Goal: Information Seeking & Learning: Compare options

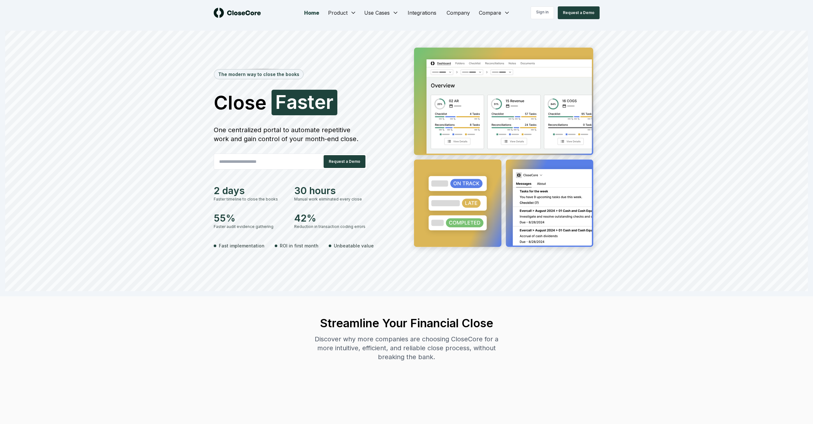
click at [238, 133] on div "One centralized portal to automate repetitive work and gain control of your mon…" at bounding box center [290, 134] width 153 height 18
click at [296, 133] on div "One centralized portal to automate repetitive work and gain control of your mon…" at bounding box center [290, 134] width 153 height 18
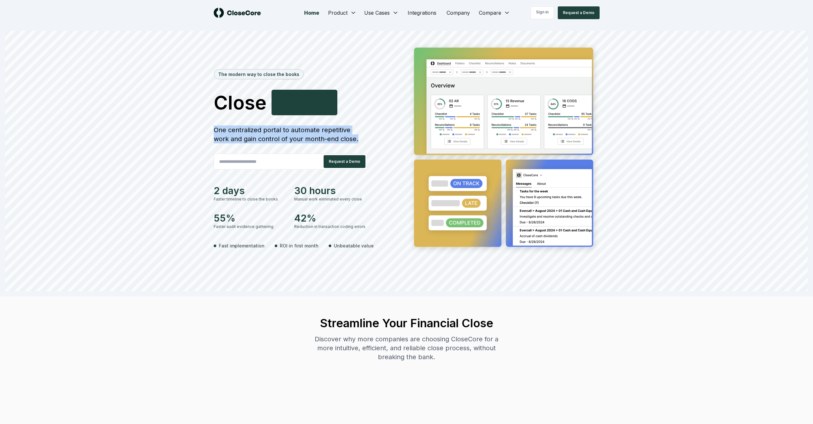
click at [296, 133] on div "One centralized portal to automate repetitive work and gain control of your mon…" at bounding box center [290, 134] width 153 height 18
click at [294, 138] on div "One centralized portal to automate repetitive work and gain control of your mon…" at bounding box center [290, 134] width 153 height 18
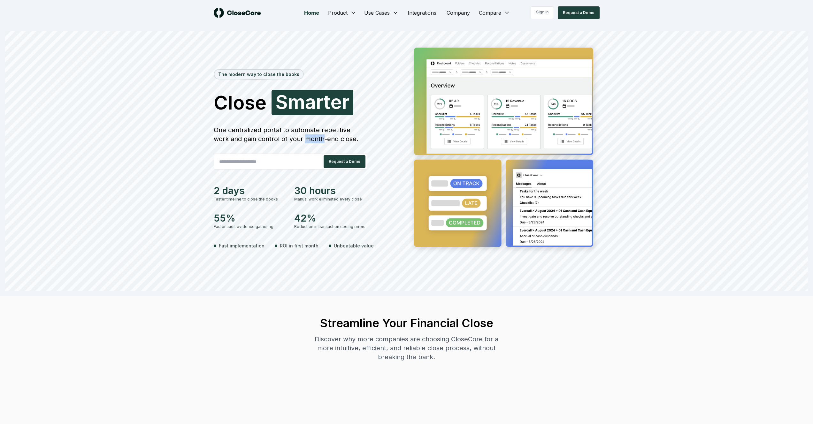
click at [294, 138] on div "One centralized portal to automate repetitive work and gain control of your mon…" at bounding box center [290, 134] width 153 height 18
drag, startPoint x: 294, startPoint y: 138, endPoint x: 229, endPoint y: 139, distance: 65.5
click at [294, 138] on div "One centralized portal to automate repetitive work and gain control of your mon…" at bounding box center [290, 134] width 153 height 18
click at [229, 139] on div "One centralized portal to automate repetitive work and gain control of your mon…" at bounding box center [290, 134] width 153 height 18
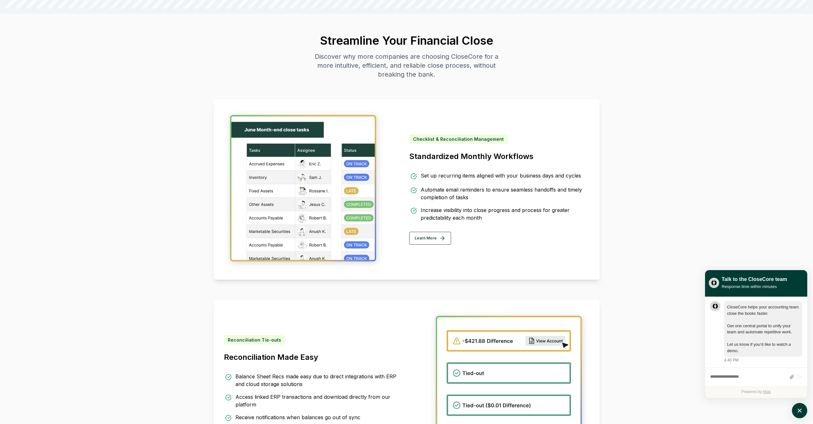
scroll to position [447, 0]
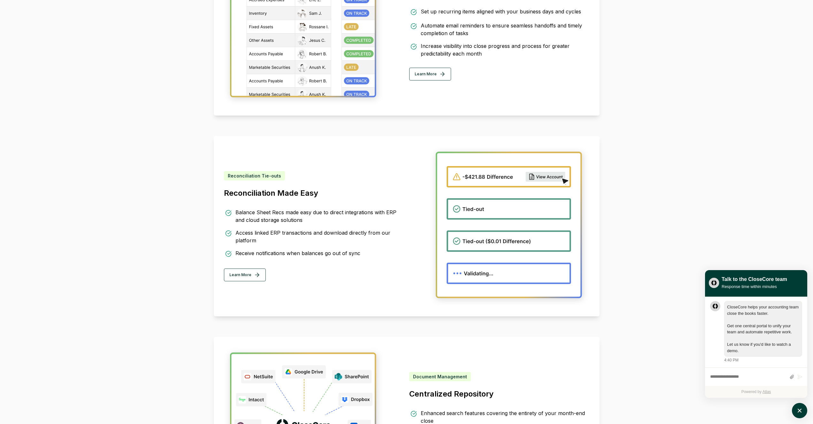
drag, startPoint x: 242, startPoint y: 211, endPoint x: 330, endPoint y: 224, distance: 89.3
click at [330, 224] on div "Balance Sheet Recs made easy due to direct integrations with ERP and cloud stor…" at bounding box center [314, 234] width 180 height 50
drag, startPoint x: 265, startPoint y: 218, endPoint x: 232, endPoint y: 207, distance: 34.3
click at [230, 204] on div "Reconciliation Tie-outs Reconciliation Made Easy Balance Sheet Recs made easy d…" at bounding box center [314, 226] width 180 height 110
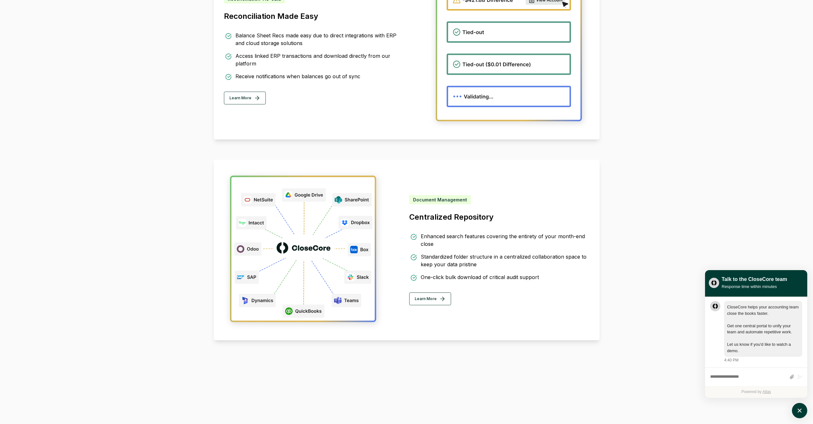
scroll to position [620, 0]
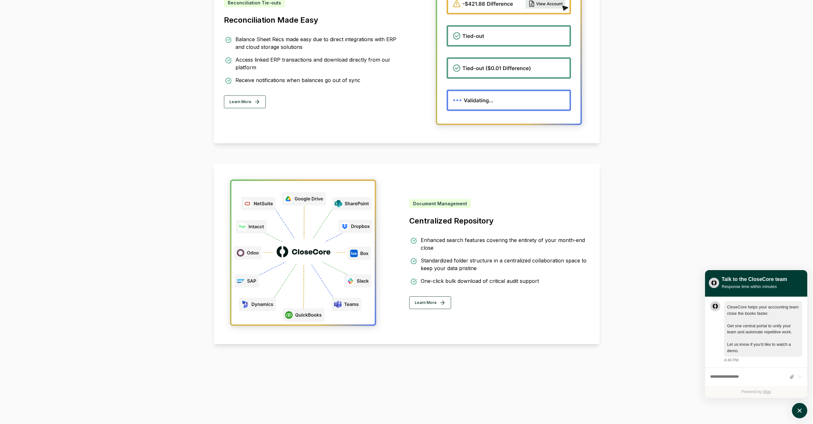
drag, startPoint x: 430, startPoint y: 262, endPoint x: 505, endPoint y: 269, distance: 75.7
click at [505, 269] on div "Standardized folder structure in a centralized collaboration space to keep your…" at bounding box center [505, 264] width 169 height 15
click at [458, 265] on div "Standardized folder structure in a centralized collaboration space to keep your…" at bounding box center [505, 264] width 169 height 15
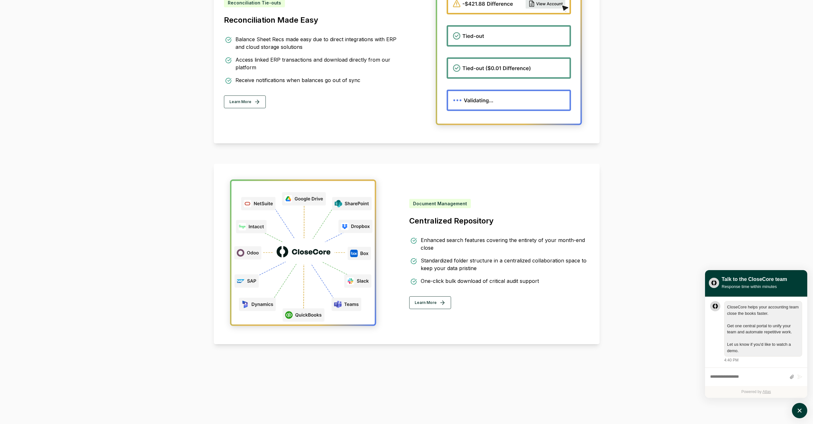
click at [425, 282] on div "One-click bulk download of critical audit support" at bounding box center [480, 281] width 118 height 8
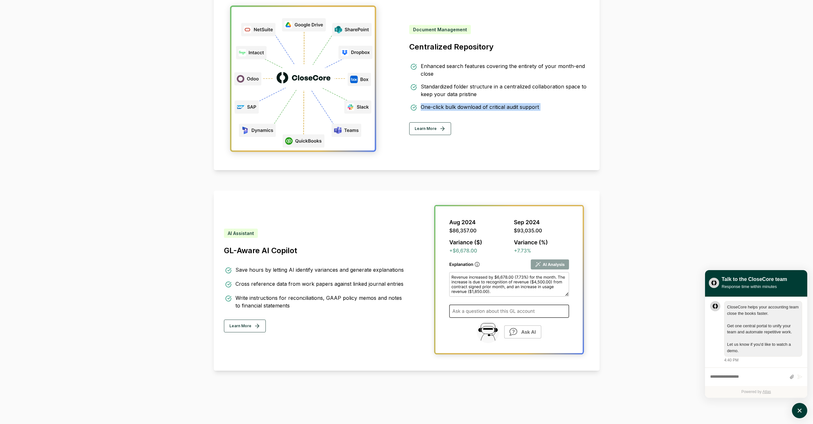
scroll to position [790, 0]
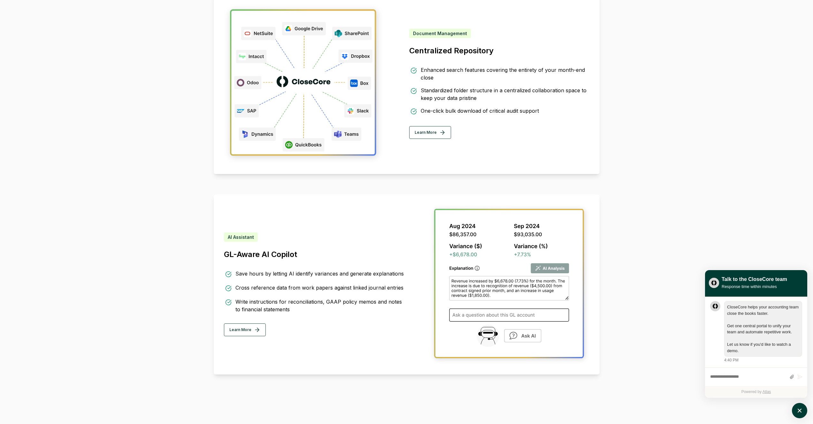
click at [281, 280] on div "Save hours by letting AI identify variances and generate explanations Cross ref…" at bounding box center [314, 291] width 180 height 43
click at [253, 272] on div "Save hours by letting AI identify variances and generate explanations" at bounding box center [319, 274] width 168 height 8
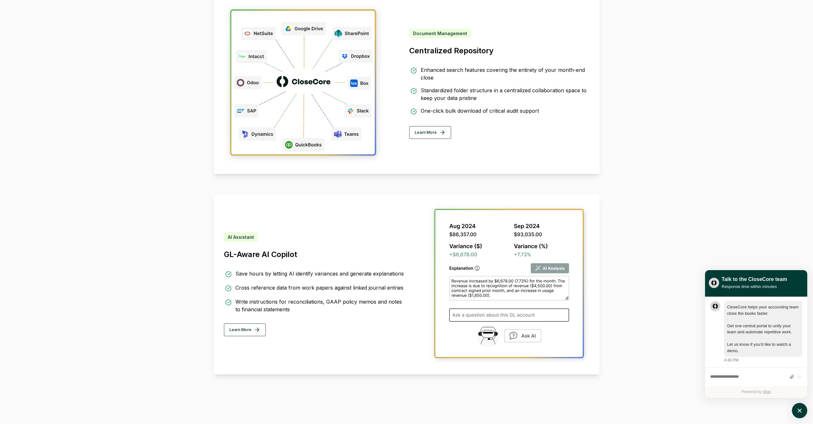
click at [239, 274] on div "Save hours by letting AI identify variances and generate explanations" at bounding box center [319, 274] width 168 height 8
drag, startPoint x: 248, startPoint y: 272, endPoint x: 383, endPoint y: 277, distance: 134.2
click at [383, 277] on div "Save hours by letting AI identify variances and generate explanations" at bounding box center [319, 274] width 168 height 8
drag, startPoint x: 357, startPoint y: 273, endPoint x: 303, endPoint y: 273, distance: 54.0
click at [303, 273] on div "Save hours by letting AI identify variances and generate explanations" at bounding box center [319, 274] width 168 height 8
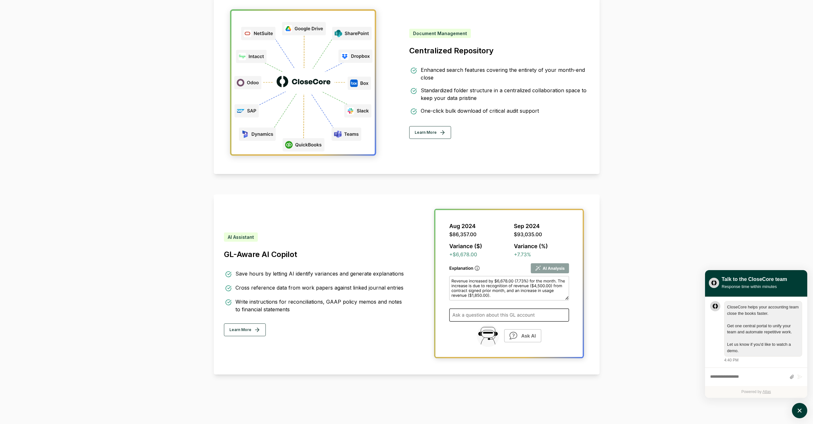
click at [303, 273] on div "Save hours by letting AI identify variances and generate explanations" at bounding box center [319, 274] width 168 height 8
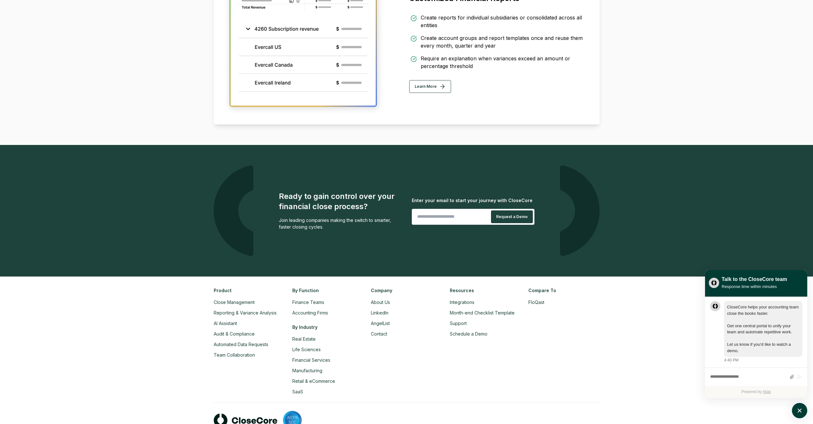
scroll to position [1272, 0]
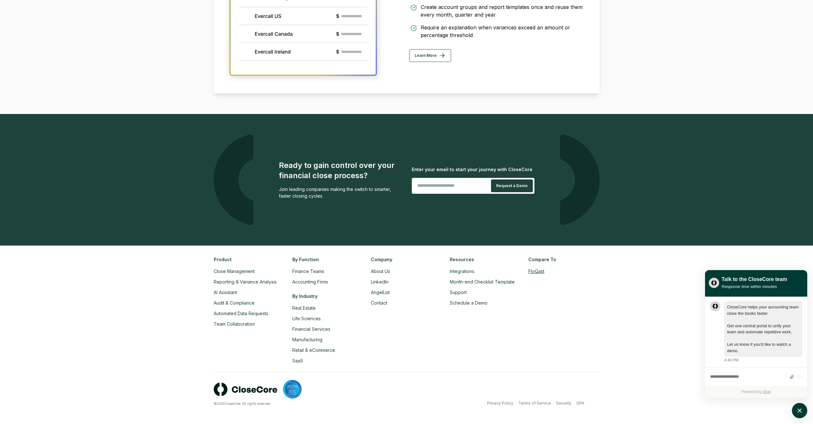
click at [542, 273] on link "FloQast" at bounding box center [536, 271] width 16 height 5
drag, startPoint x: 424, startPoint y: 27, endPoint x: 470, endPoint y: 34, distance: 46.5
click at [470, 34] on div "Require an explanation when variances exceed an amount or percentage threshold" at bounding box center [505, 31] width 169 height 15
drag, startPoint x: 469, startPoint y: 37, endPoint x: 421, endPoint y: 27, distance: 49.1
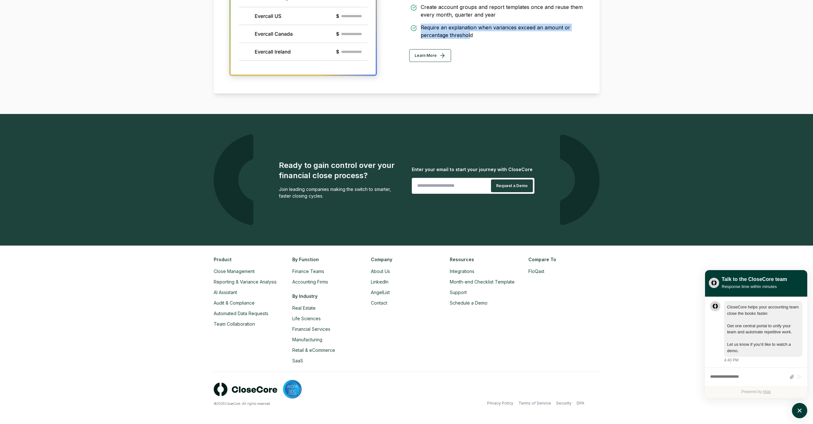
click at [421, 27] on div "Require an explanation when variances exceed an amount or percentage threshold" at bounding box center [505, 31] width 169 height 15
drag, startPoint x: 423, startPoint y: 28, endPoint x: 469, endPoint y: 36, distance: 46.8
click at [469, 36] on div "Require an explanation when variances exceed an amount or percentage threshold" at bounding box center [505, 31] width 169 height 15
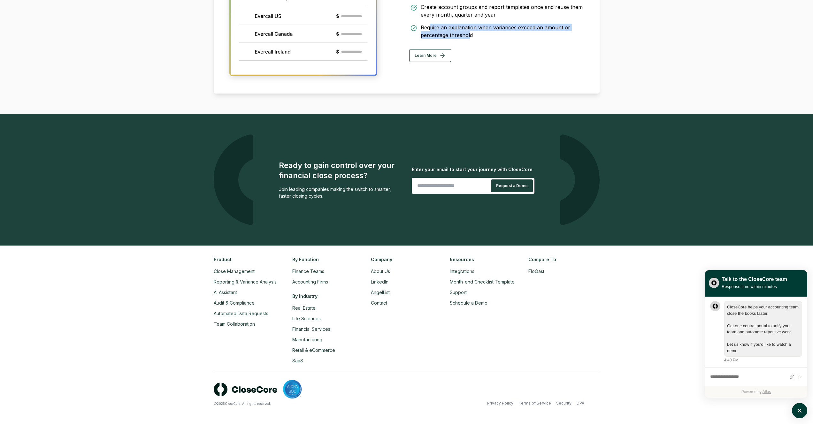
drag, startPoint x: 466, startPoint y: 33, endPoint x: 428, endPoint y: 24, distance: 38.3
click at [428, 24] on div "Require an explanation when variances exceed an amount or percentage threshold" at bounding box center [505, 31] width 169 height 15
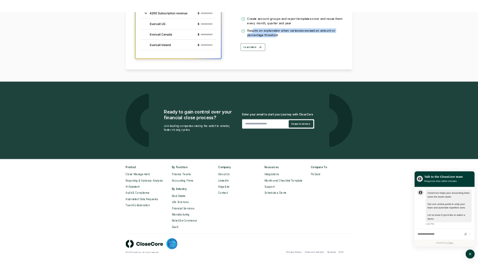
scroll to position [1263, 0]
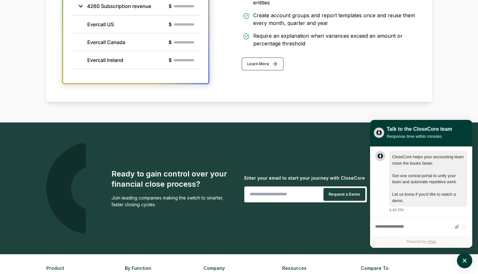
scroll to position [0, 0]
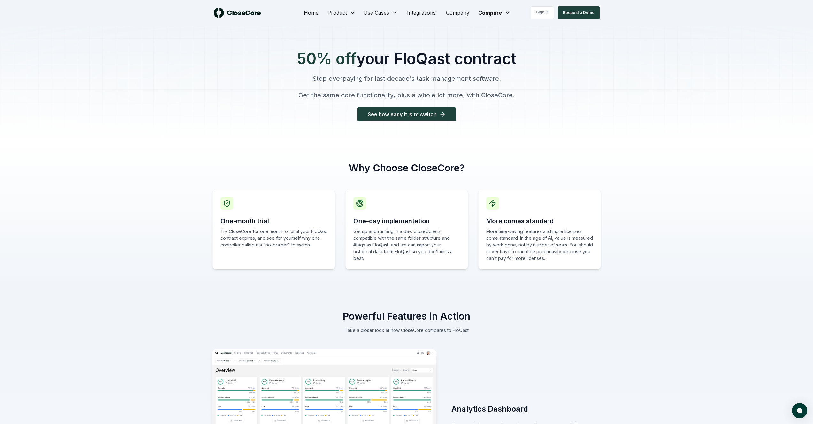
click at [320, 60] on span "50% off" at bounding box center [327, 58] width 60 height 15
drag, startPoint x: 320, startPoint y: 60, endPoint x: 335, endPoint y: 72, distance: 19.5
click at [320, 60] on span "50% off" at bounding box center [327, 58] width 60 height 15
click at [352, 80] on p "Stop overpaying for last decade's task management software." at bounding box center [407, 78] width 220 height 9
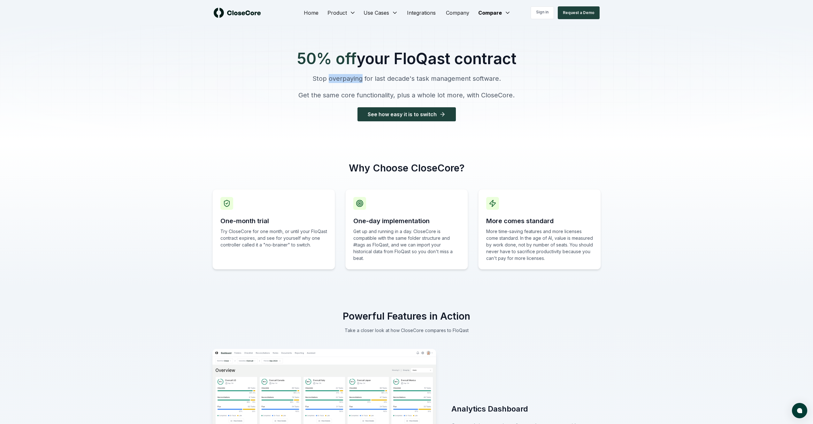
click at [352, 80] on p "Stop overpaying for last decade's task management software." at bounding box center [407, 78] width 220 height 9
click at [323, 98] on p "Get the same core functionality, plus a whole lot more, with CloseCore." at bounding box center [407, 95] width 220 height 9
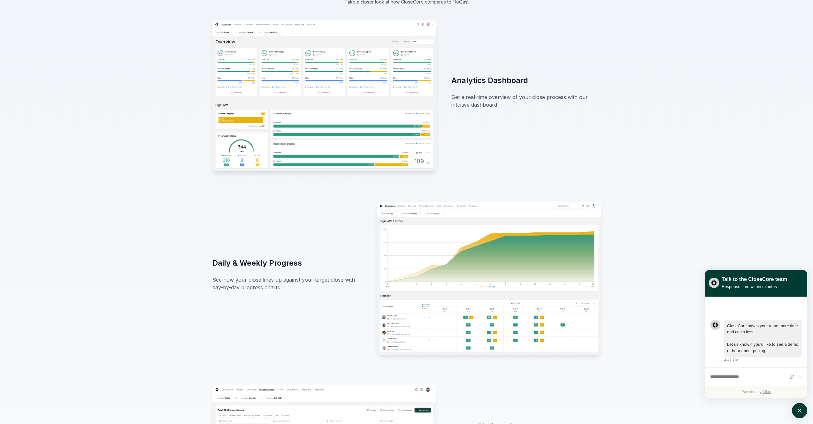
scroll to position [427, 0]
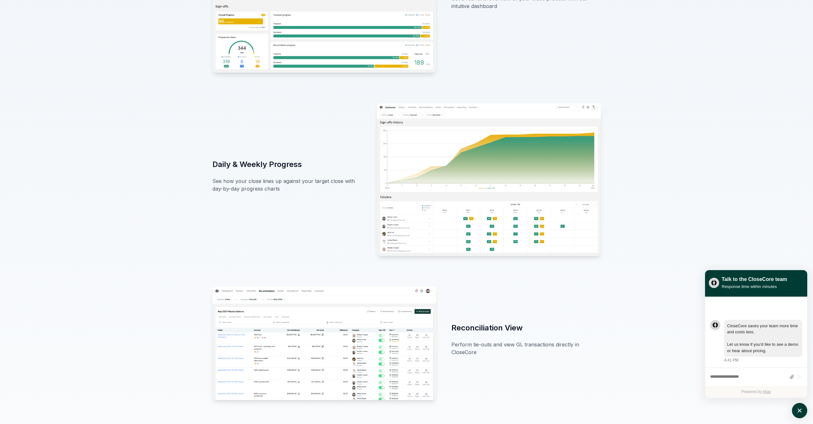
drag, startPoint x: 238, startPoint y: 195, endPoint x: 244, endPoint y: 202, distance: 8.6
click at [244, 202] on div "Daily & Weekly Progress See how your close lines up against your target close w…" at bounding box center [406, 179] width 388 height 153
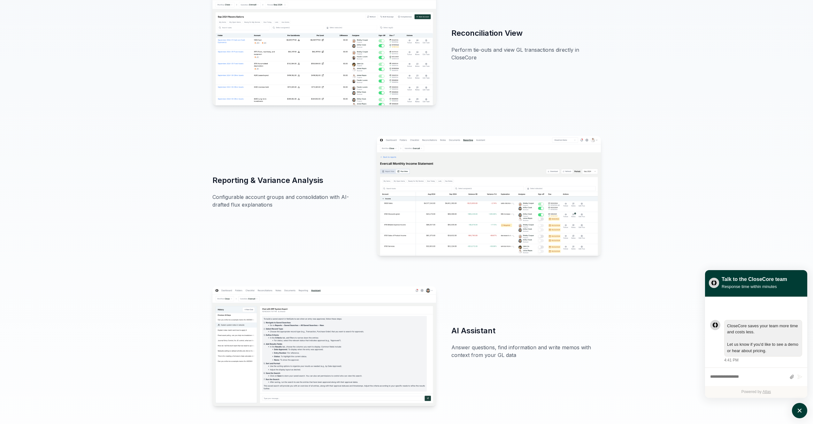
scroll to position [824, 0]
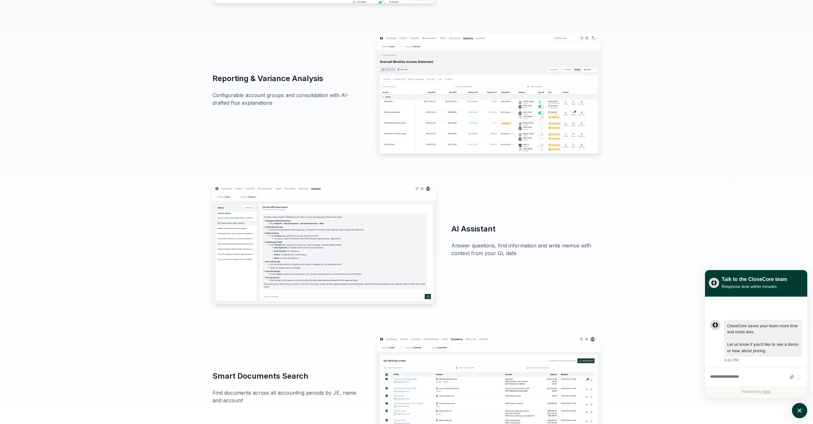
drag, startPoint x: 463, startPoint y: 245, endPoint x: 537, endPoint y: 256, distance: 74.5
click at [537, 256] on p "Answer questions, find information and write memos with context from your GL da…" at bounding box center [525, 249] width 149 height 15
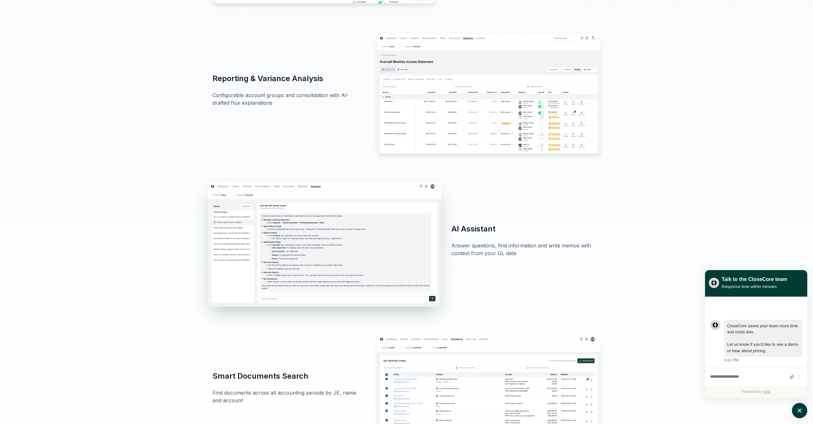
click at [228, 231] on img at bounding box center [324, 244] width 233 height 125
click at [272, 229] on img at bounding box center [324, 244] width 233 height 125
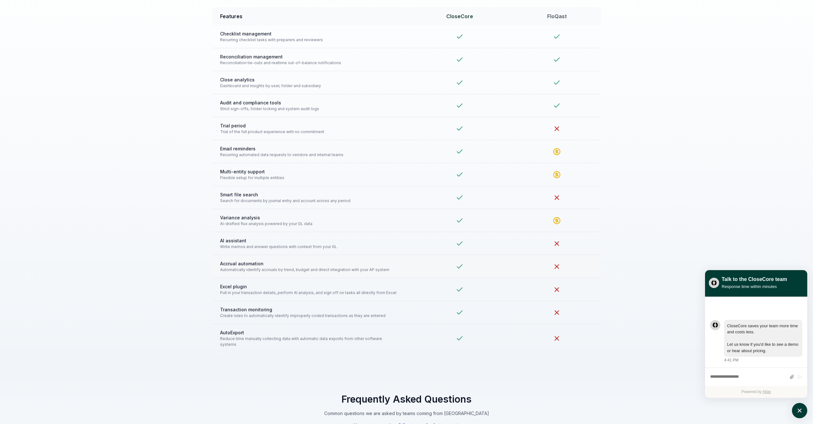
scroll to position [1348, 0]
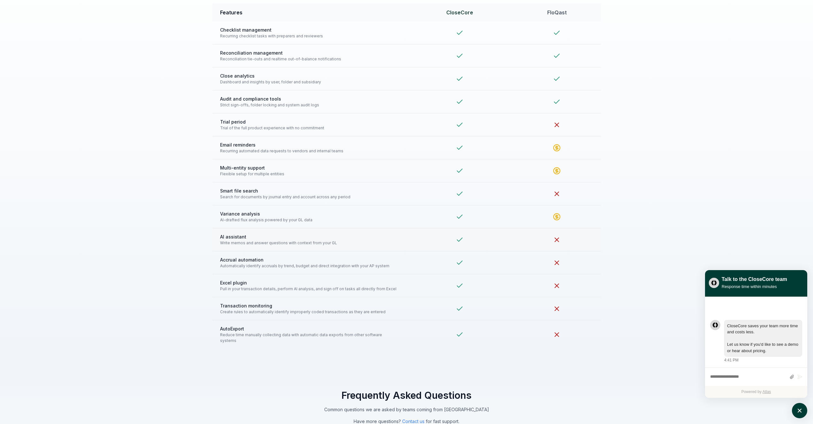
drag, startPoint x: 223, startPoint y: 241, endPoint x: 314, endPoint y: 243, distance: 91.3
click at [313, 242] on span "Write memos and answer questions with context from your GL" at bounding box center [309, 243] width 179 height 6
drag, startPoint x: 327, startPoint y: 240, endPoint x: 238, endPoint y: 240, distance: 89.4
click at [238, 240] on span "Write memos and answer questions with context from your GL" at bounding box center [309, 243] width 179 height 6
click at [228, 223] on td "Variance analysis AI-drafted flux analysis powered by your GL data" at bounding box center [309, 216] width 194 height 23
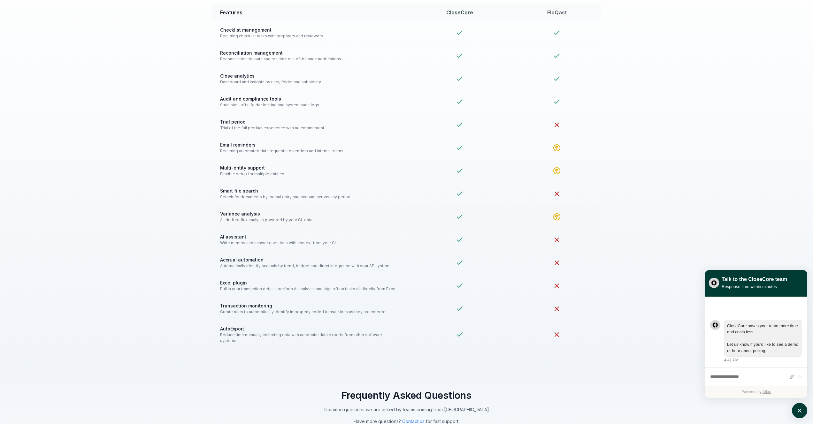
click at [230, 216] on span "Variance analysis" at bounding box center [309, 213] width 179 height 7
click at [230, 218] on span "AI-drafted flux analysis powered by your GL data" at bounding box center [309, 220] width 179 height 6
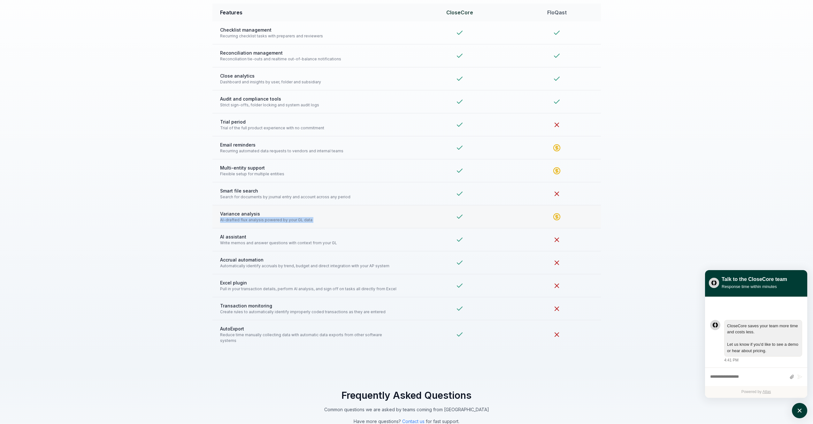
click at [230, 218] on span "AI-drafted flux analysis powered by your GL data" at bounding box center [309, 220] width 179 height 6
click at [247, 197] on span "Search for documents by journal entry and account across any period" at bounding box center [309, 197] width 179 height 6
click at [235, 174] on span "Flexible setup for multiple entities" at bounding box center [309, 174] width 179 height 6
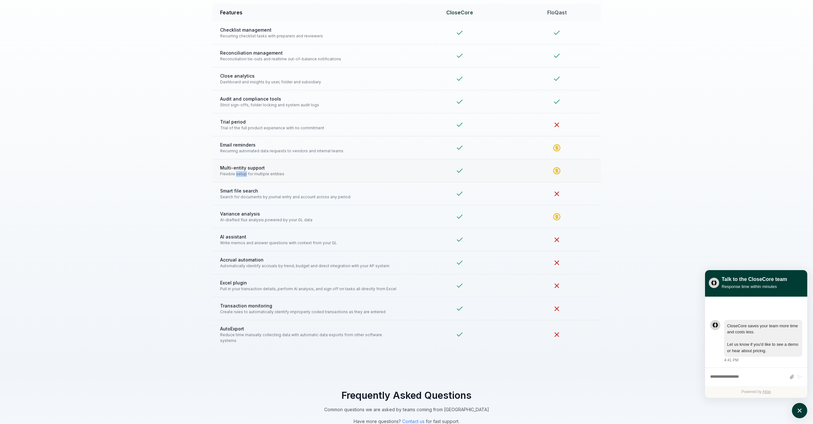
click at [235, 174] on span "Flexible setup for multiple entities" at bounding box center [309, 174] width 179 height 6
click at [237, 152] on span "Recurring automated data requests to vendors and internal teams" at bounding box center [309, 151] width 179 height 6
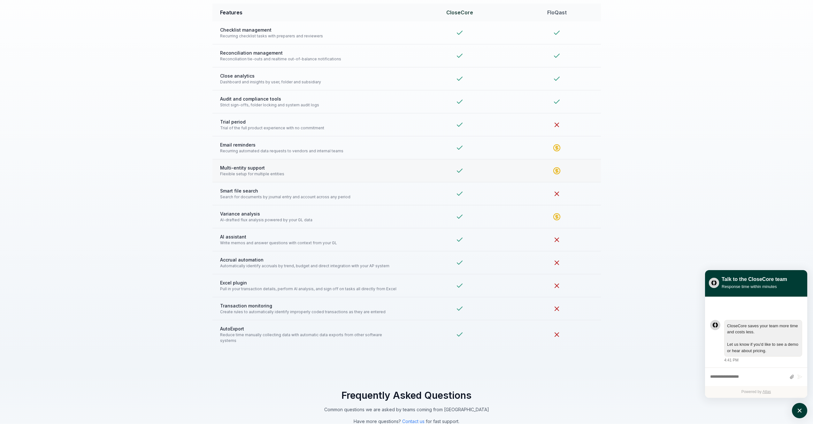
click at [236, 174] on span "Flexible setup for multiple entities" at bounding box center [309, 174] width 179 height 6
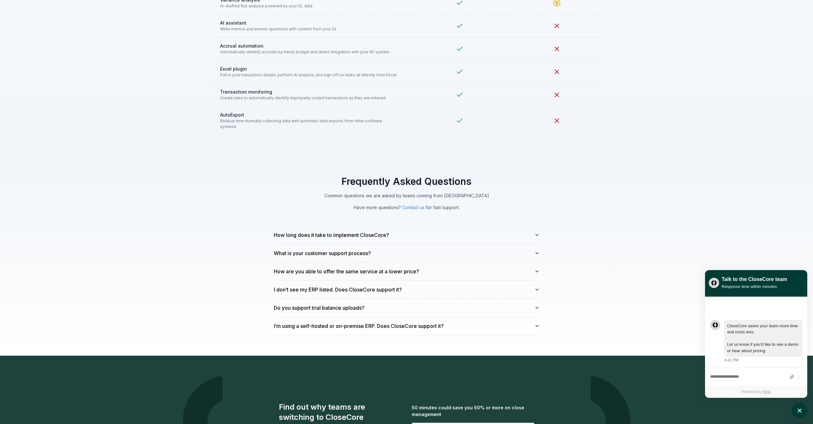
scroll to position [1798, 0]
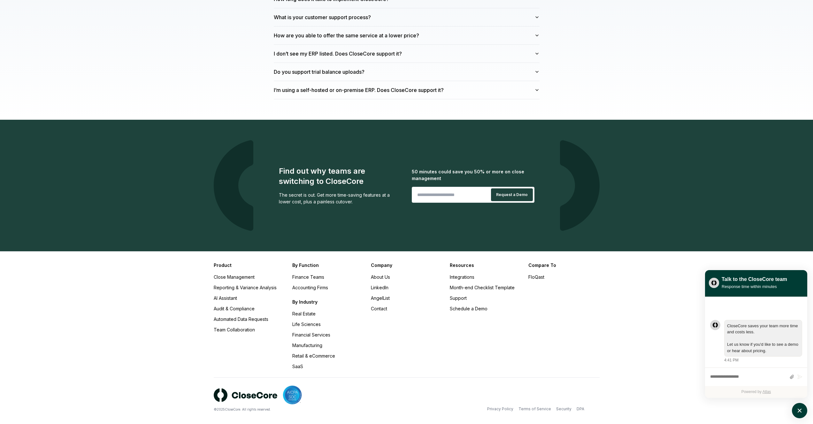
click at [809, 413] on div "Product Close Management Reporting & Variance Analysis AI Assistant Audit & Com…" at bounding box center [406, 340] width 813 height 178
click at [805, 413] on button "atlas-launcher" at bounding box center [799, 410] width 15 height 15
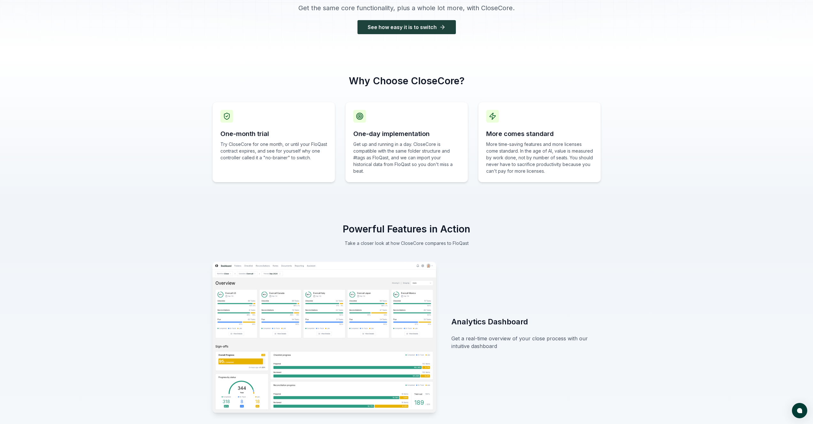
scroll to position [0, 0]
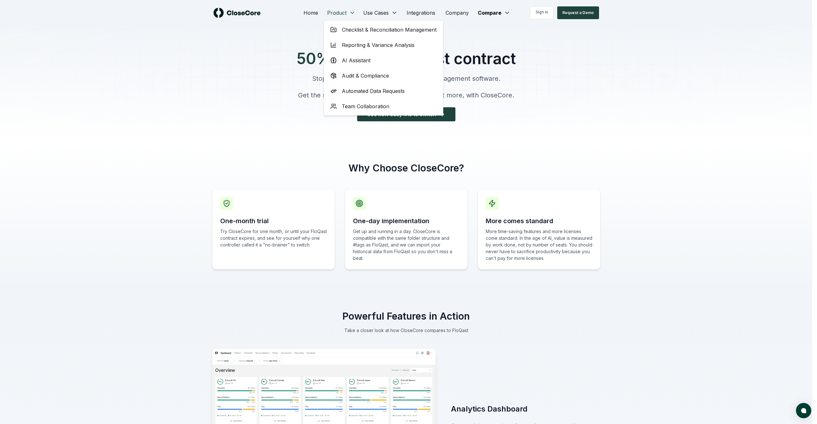
click at [353, 57] on span "AI Assistant" at bounding box center [356, 61] width 29 height 8
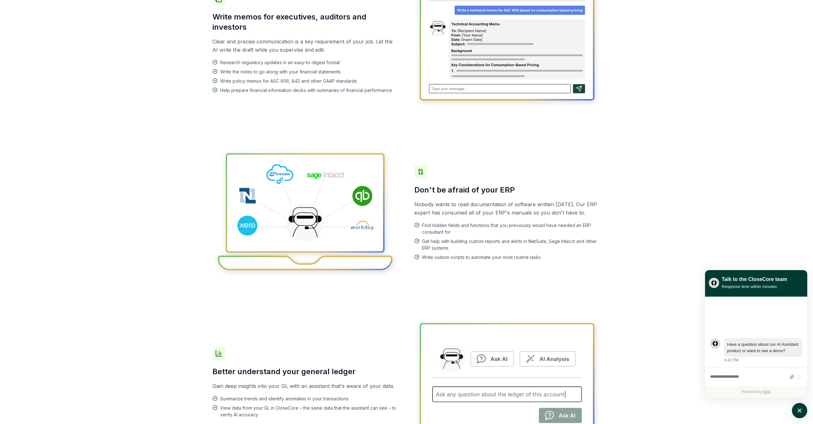
scroll to position [274, 0]
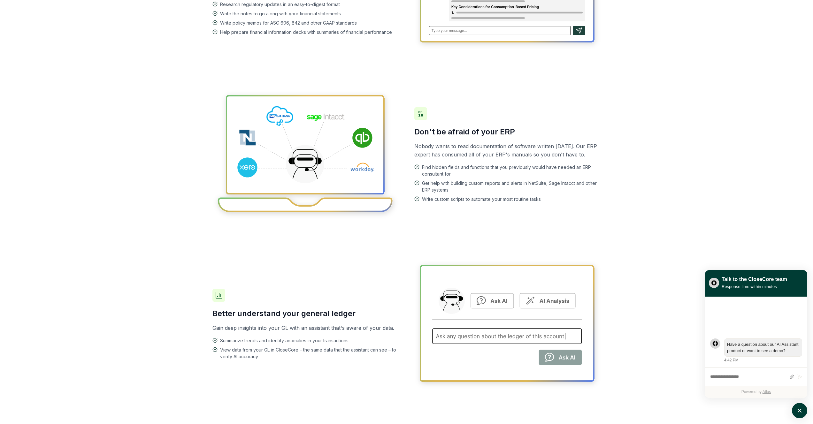
click at [462, 143] on p "Nobody wants to read documentation of software written [DATE]. Our ERP expert h…" at bounding box center [507, 150] width 186 height 17
click at [447, 174] on span "Find hidden fields and functions that you previously would have needed an ERP c…" at bounding box center [511, 170] width 179 height 13
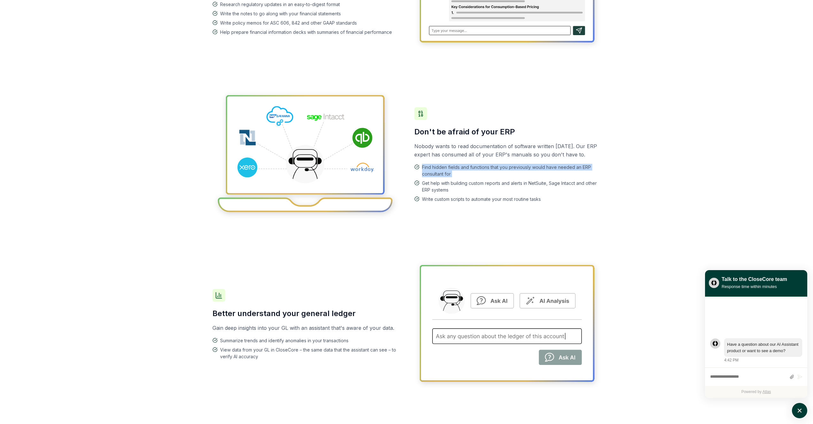
click at [447, 174] on span "Find hidden fields and functions that you previously would have needed an ERP c…" at bounding box center [511, 170] width 179 height 13
click at [429, 177] on span "Find hidden fields and functions that you previously would have needed an ERP c…" at bounding box center [511, 170] width 179 height 13
drag, startPoint x: 429, startPoint y: 178, endPoint x: 432, endPoint y: 197, distance: 19.4
click at [429, 177] on span "Find hidden fields and functions that you previously would have needed an ERP c…" at bounding box center [511, 170] width 179 height 13
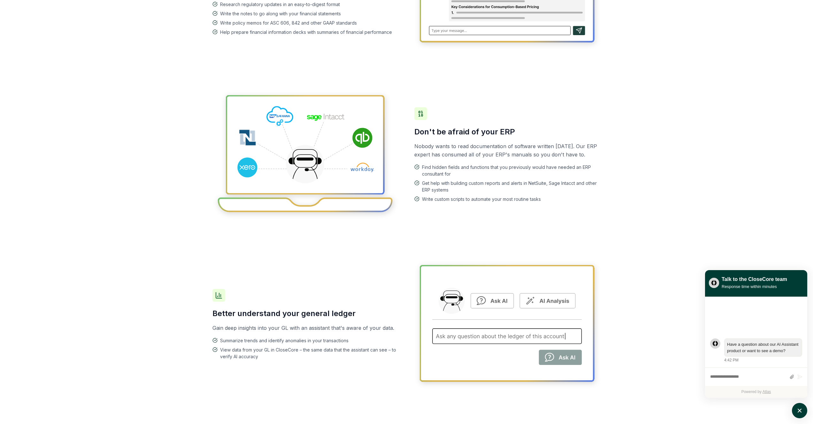
click at [435, 186] on span "Get help with building custom reports and alerts in NetSuite, Sage Intacct and …" at bounding box center [511, 186] width 179 height 13
drag, startPoint x: 435, startPoint y: 186, endPoint x: 445, endPoint y: 178, distance: 12.1
click at [435, 186] on span "Get help with building custom reports and alerts in NetSuite, Sage Intacct and …" at bounding box center [511, 186] width 179 height 13
click at [459, 171] on span "Find hidden fields and functions that you previously would have needed an ERP c…" at bounding box center [511, 170] width 179 height 13
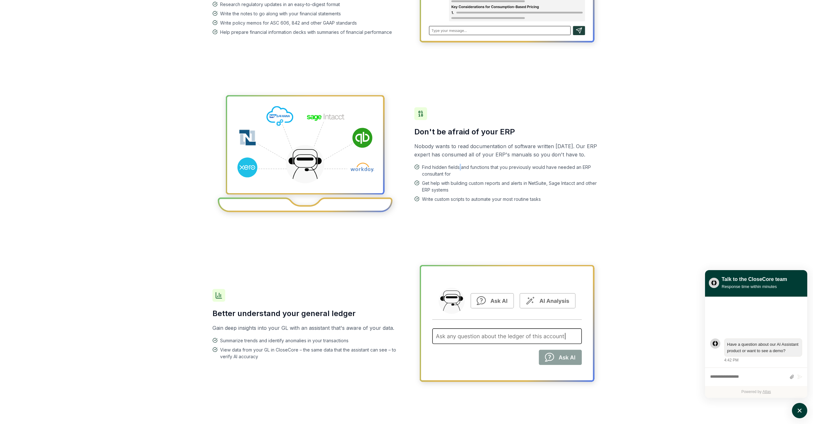
click at [459, 171] on span "Find hidden fields and functions that you previously would have needed an ERP c…" at bounding box center [511, 170] width 179 height 13
click at [442, 177] on span "Find hidden fields and functions that you previously would have needed an ERP c…" at bounding box center [511, 170] width 179 height 13
click at [433, 171] on span "Find hidden fields and functions that you previously would have needed an ERP c…" at bounding box center [511, 170] width 179 height 13
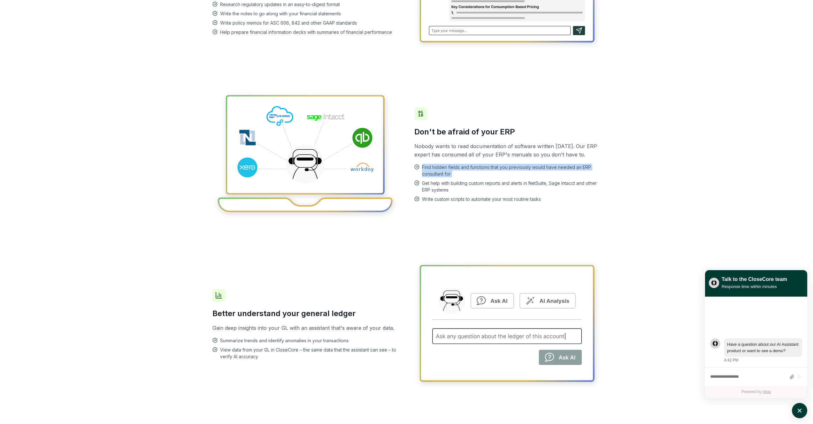
click at [433, 171] on span "Find hidden fields and functions that you previously would have needed an ERP c…" at bounding box center [511, 170] width 179 height 13
click at [439, 186] on span "Get help with building custom reports and alerts in NetSuite, Sage Intacct and …" at bounding box center [511, 186] width 179 height 13
click at [438, 168] on span "Find hidden fields and functions that you previously would have needed an ERP c…" at bounding box center [511, 170] width 179 height 13
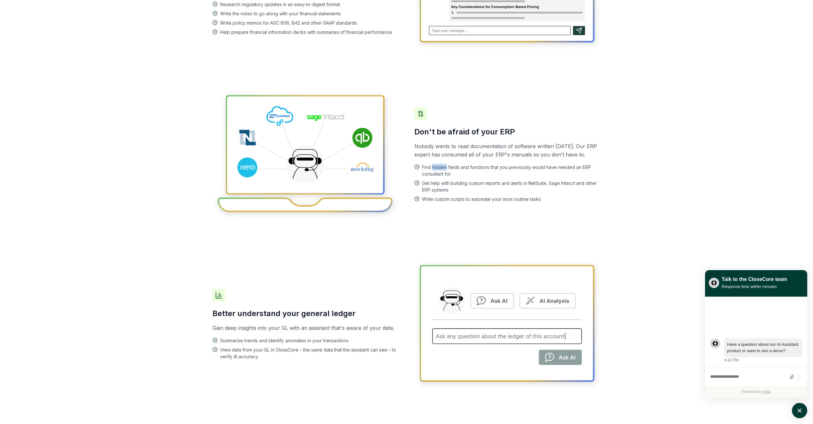
click at [438, 168] on span "Find hidden fields and functions that you previously would have needed an ERP c…" at bounding box center [511, 170] width 179 height 13
click at [428, 186] on span "Get help with building custom reports and alerts in NetSuite, Sage Intacct and …" at bounding box center [511, 186] width 179 height 13
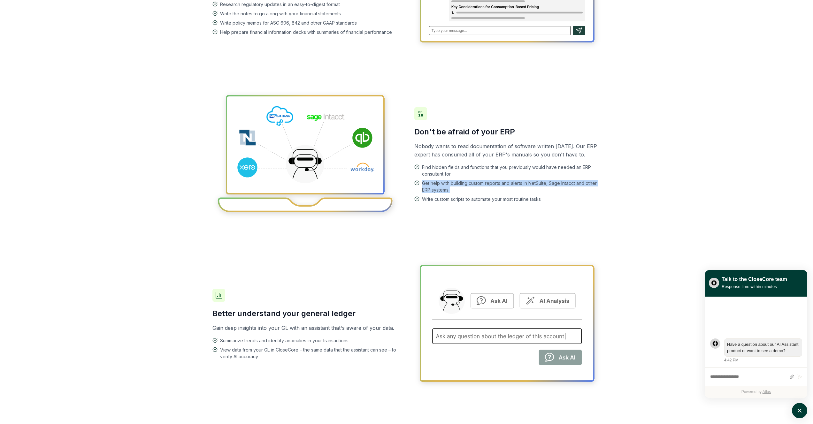
click at [453, 189] on span "Get help with building custom reports and alerts in NetSuite, Sage Intacct and …" at bounding box center [511, 186] width 179 height 13
click at [441, 190] on span "Get help with building custom reports and alerts in NetSuite, Sage Intacct and …" at bounding box center [511, 186] width 179 height 13
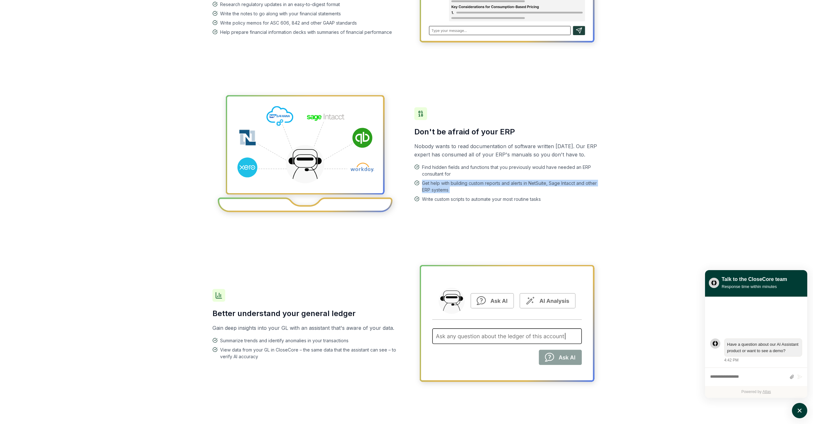
click at [441, 190] on span "Get help with building custom reports and alerts in NetSuite, Sage Intacct and …" at bounding box center [511, 186] width 179 height 13
click at [437, 202] on span "Write custom scripts to automate your most routine tasks" at bounding box center [481, 199] width 119 height 7
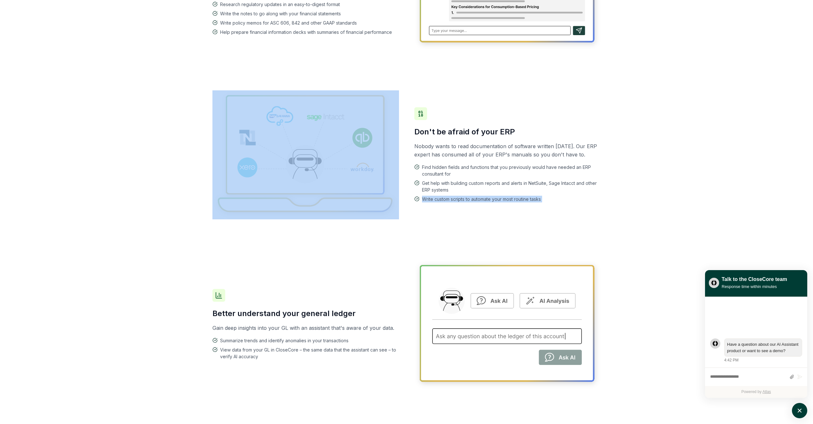
click at [437, 202] on span "Write custom scripts to automate your most routine tasks" at bounding box center [481, 199] width 119 height 7
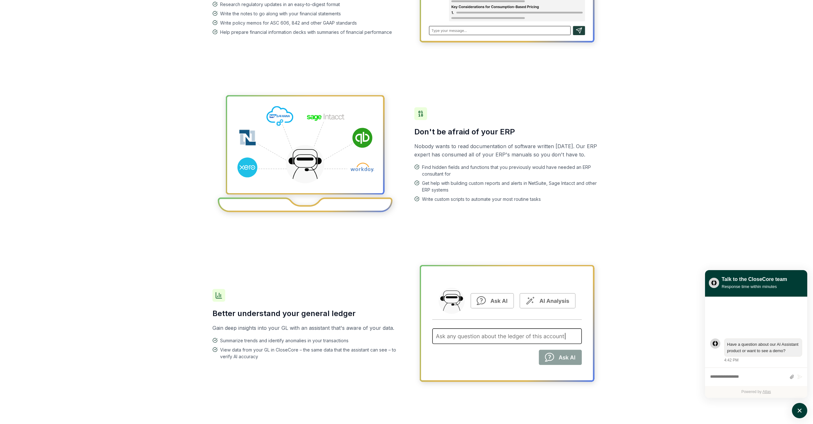
click at [439, 190] on span "Get help with building custom reports and alerts in NetSuite, Sage Intacct and …" at bounding box center [511, 186] width 179 height 13
click at [433, 201] on span "Write custom scripts to automate your most routine tasks" at bounding box center [481, 199] width 119 height 7
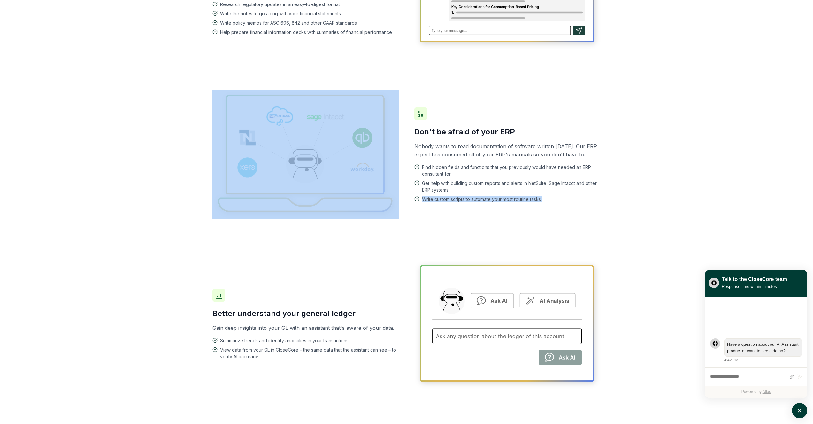
click at [433, 201] on span "Write custom scripts to automate your most routine tasks" at bounding box center [481, 199] width 119 height 7
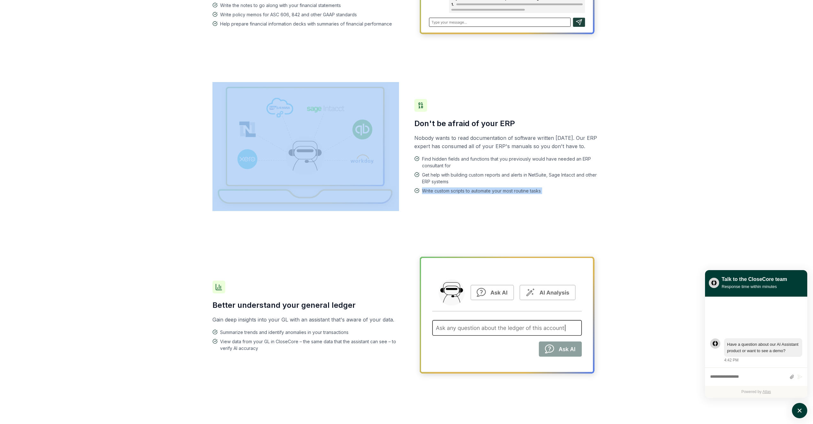
scroll to position [300, 0]
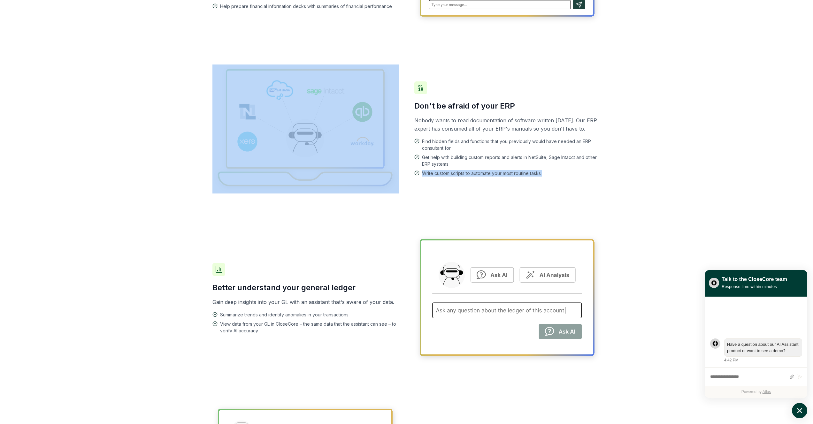
click at [801, 406] on button "atlas-launcher" at bounding box center [799, 410] width 15 height 15
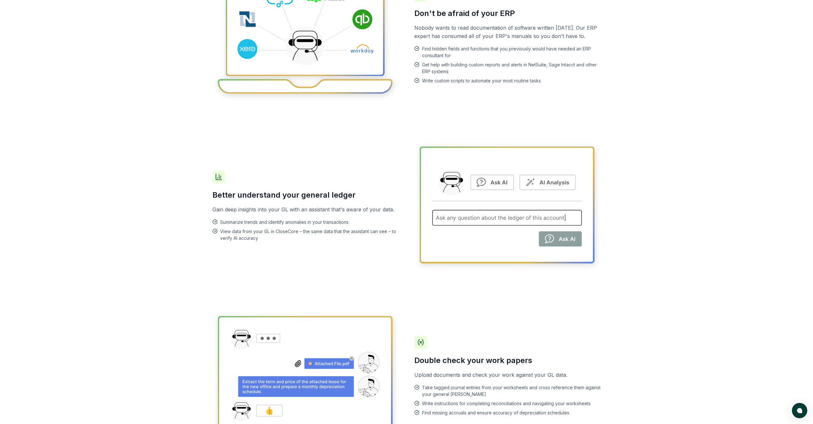
scroll to position [388, 0]
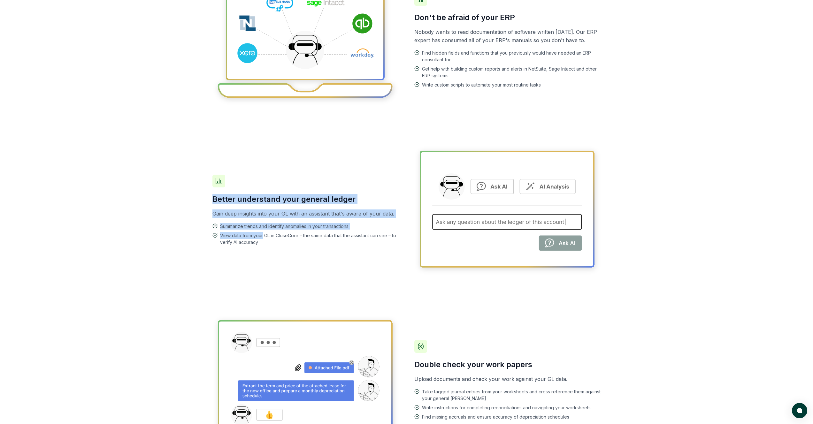
drag, startPoint x: 250, startPoint y: 193, endPoint x: 262, endPoint y: 236, distance: 44.9
click at [262, 236] on div "Better understand your general ledger Gain deep insights into your GL with an a…" at bounding box center [305, 210] width 186 height 71
click at [262, 236] on span "View data from your GL in CloseCore – the same data that the assistant can see …" at bounding box center [309, 238] width 179 height 13
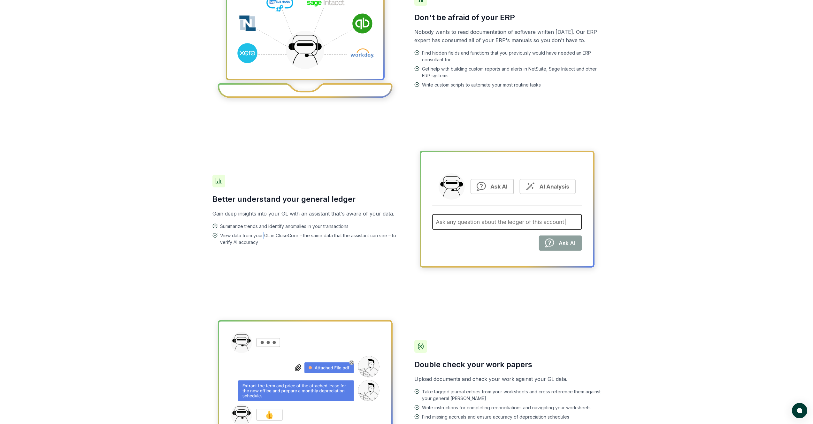
click at [262, 236] on span "View data from your GL in CloseCore – the same data that the assistant can see …" at bounding box center [309, 238] width 179 height 13
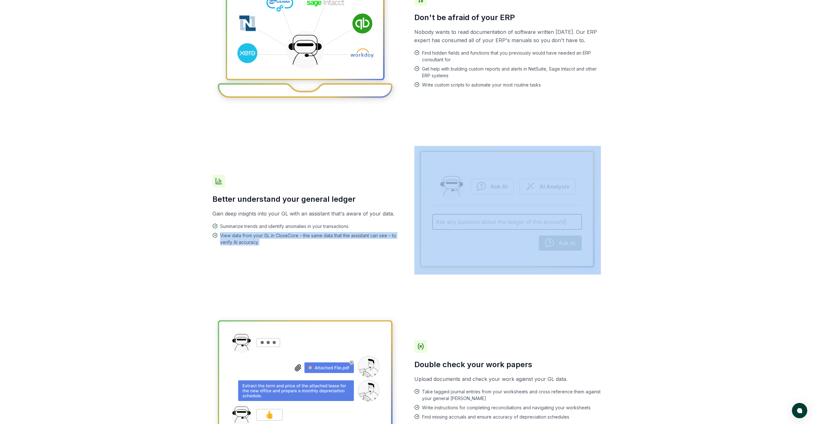
click at [262, 236] on span "View data from your GL in CloseCore – the same data that the assistant can see …" at bounding box center [309, 238] width 179 height 13
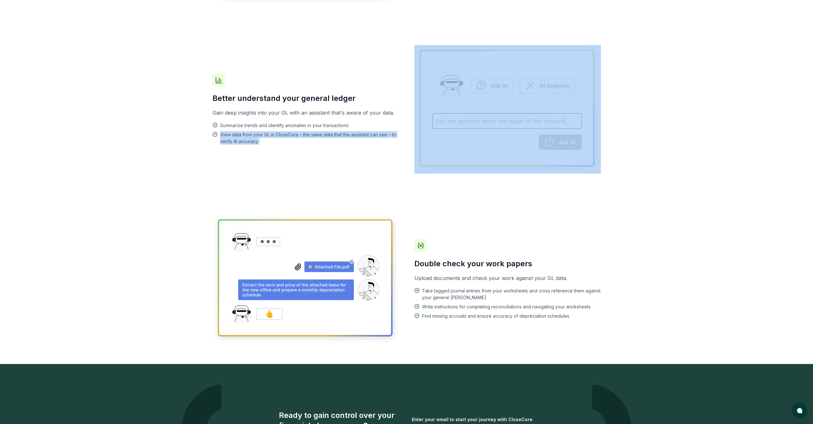
scroll to position [522, 0]
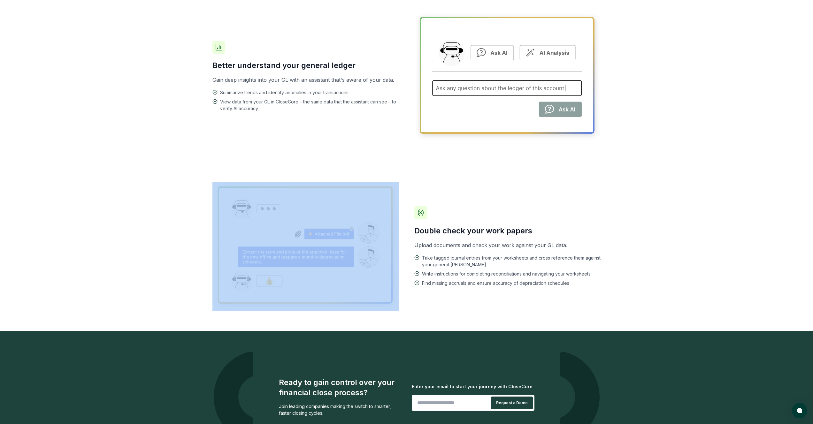
drag, startPoint x: 399, startPoint y: 227, endPoint x: 563, endPoint y: 301, distance: 179.8
click at [563, 301] on div "Double check your work papers Upload documents and check your work against your…" at bounding box center [406, 246] width 388 height 170
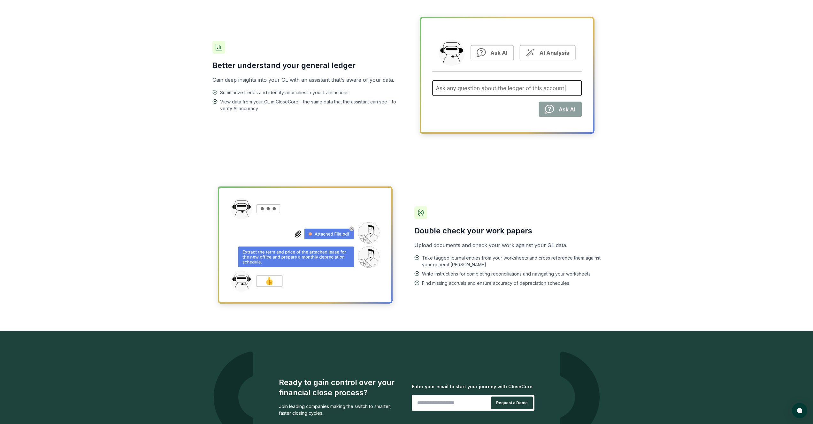
click at [445, 232] on h3 "Double check your work papers" at bounding box center [507, 231] width 186 height 10
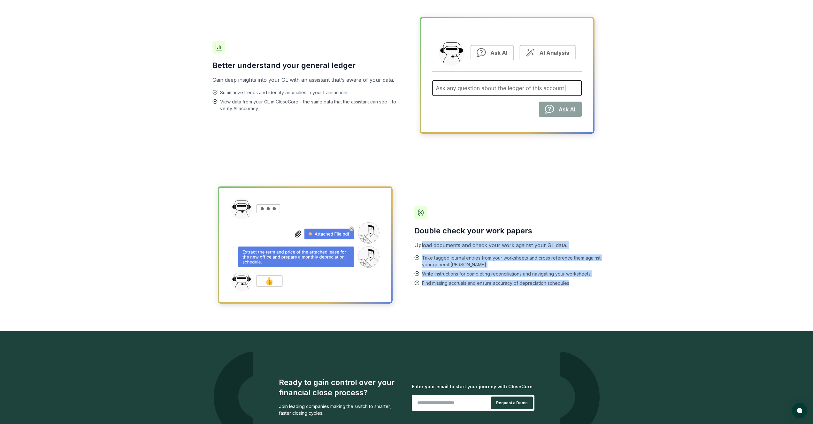
drag, startPoint x: 420, startPoint y: 244, endPoint x: 526, endPoint y: 300, distance: 120.4
click at [526, 303] on div "Double check your work papers Upload documents and check your work against your…" at bounding box center [406, 246] width 388 height 170
click at [456, 254] on span "Take tagged journal entries from your worksheets and cross reference them again…" at bounding box center [511, 260] width 179 height 13
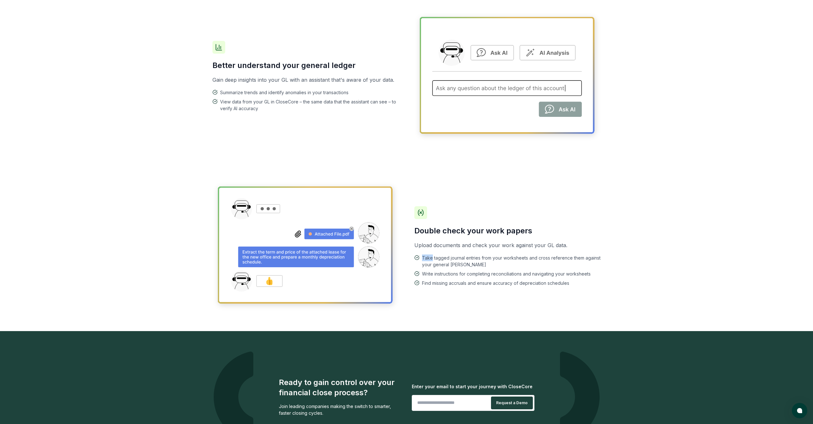
click at [456, 254] on span "Take tagged journal entries from your worksheets and cross reference them again…" at bounding box center [511, 260] width 179 height 13
click at [459, 246] on p "Upload documents and check your work against your GL data." at bounding box center [507, 245] width 186 height 8
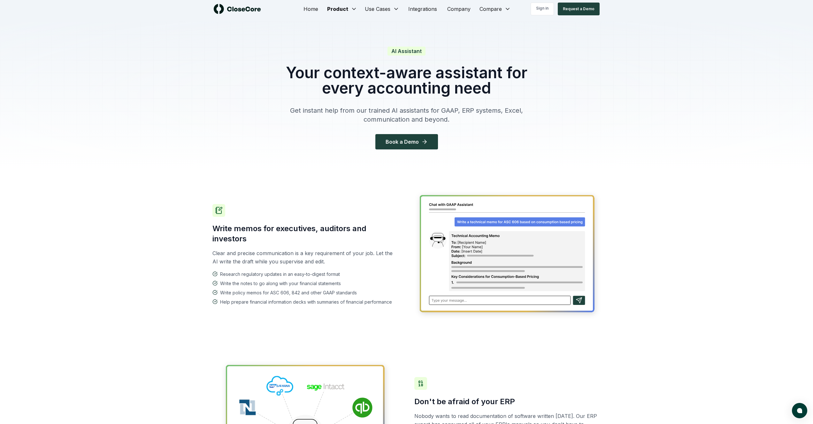
scroll to position [0, 0]
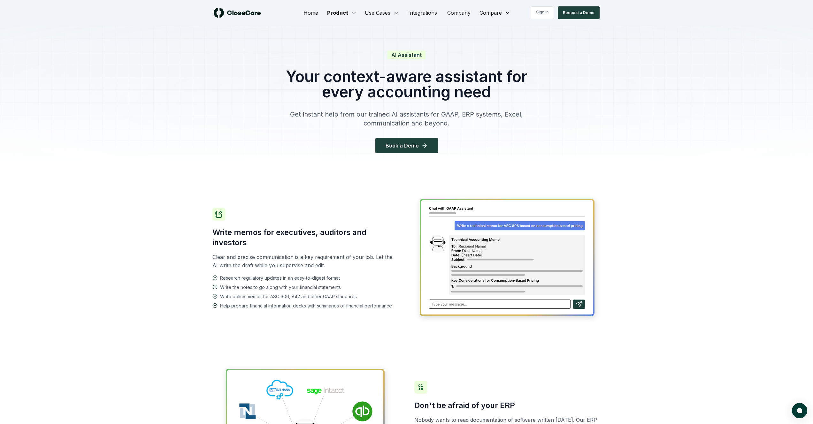
click at [434, 15] on link "Integrations" at bounding box center [422, 12] width 39 height 13
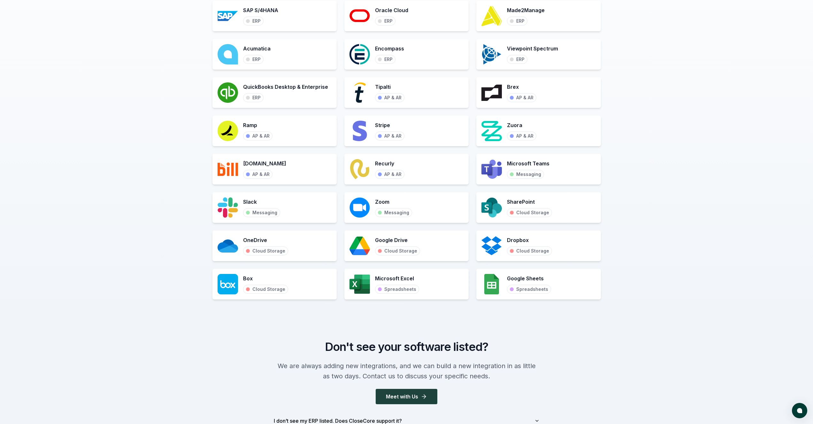
scroll to position [521, 0]
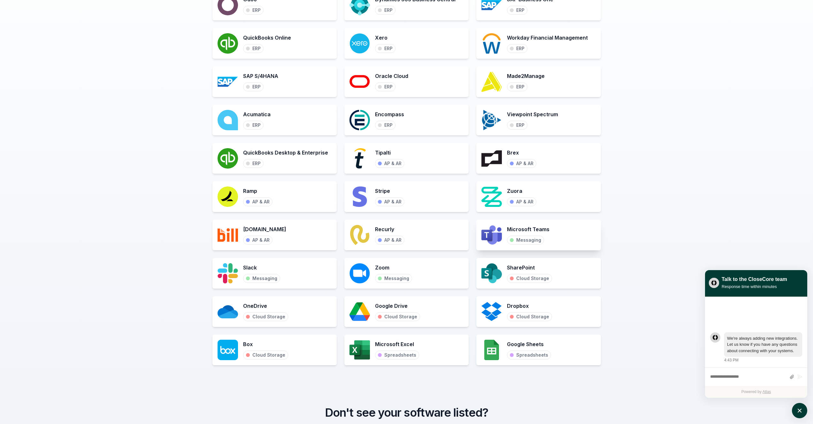
click at [596, 237] on div "Microsoft Teams Messaging" at bounding box center [538, 235] width 124 height 31
click at [581, 237] on div "Microsoft Teams Messaging" at bounding box center [538, 235] width 124 height 31
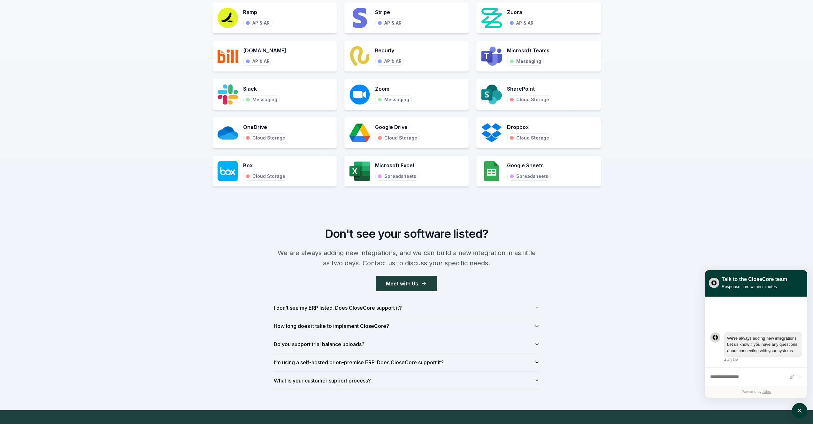
scroll to position [602, 0]
